Goal: Find specific page/section: Find specific page/section

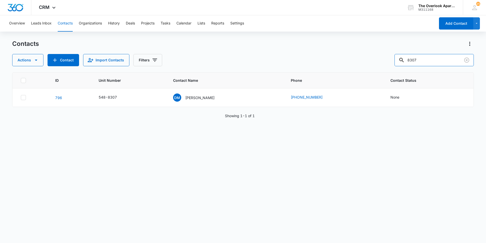
drag, startPoint x: 352, startPoint y: 70, endPoint x: 338, endPoint y: 73, distance: 14.8
click at [341, 72] on div "Contacts Actions Contact Import Contacts Filters 8307 ID Unit Number Contact Na…" at bounding box center [243, 141] width 462 height 202
type input "1201"
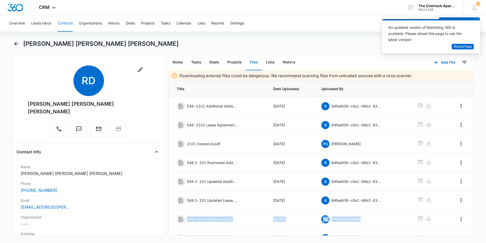
scroll to position [27, 0]
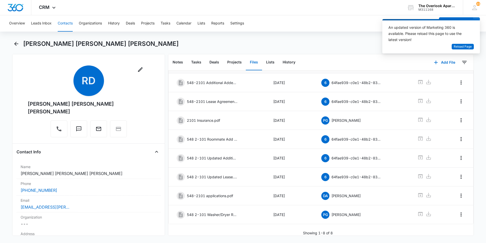
click at [55, 21] on div "Overview Leads Inbox Contacts Organizations History Deals Projects Tasks Calend…" at bounding box center [220, 23] width 429 height 16
click at [57, 22] on div "Overview Leads Inbox Contacts Organizations History Deals Projects Tasks Calend…" at bounding box center [220, 23] width 429 height 16
click at [65, 24] on button "Contacts" at bounding box center [65, 23] width 15 height 16
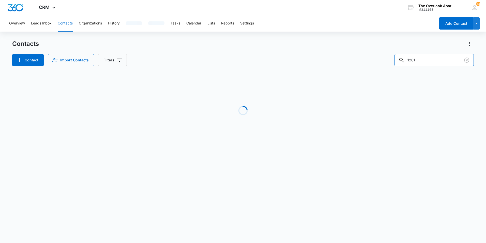
drag, startPoint x: 432, startPoint y: 60, endPoint x: 269, endPoint y: 67, distance: 163.3
click at [269, 68] on div "Contacts Contact Import Contacts Filters 1201 Loading No Results" at bounding box center [243, 97] width 462 height 115
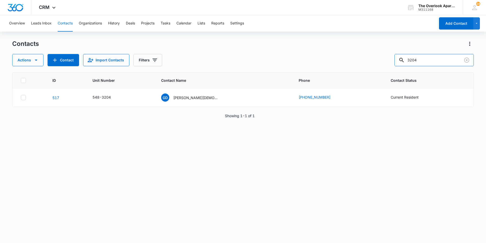
drag, startPoint x: 438, startPoint y: 59, endPoint x: 278, endPoint y: 85, distance: 162.4
click at [286, 83] on div "Contacts Actions Contact Import Contacts Filters 3204 ID Unit Number Contact Na…" at bounding box center [243, 141] width 462 height 202
type input "8308"
click at [185, 95] on p "Destiny Sandoval, Andrea Sandoval & Nicole Saenz" at bounding box center [196, 97] width 46 height 5
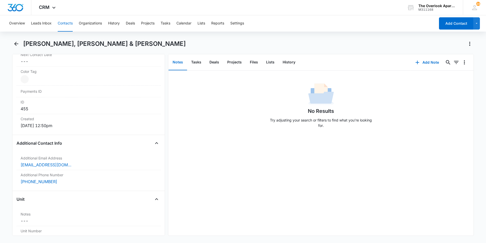
scroll to position [330, 0]
